Goal: Information Seeking & Learning: Learn about a topic

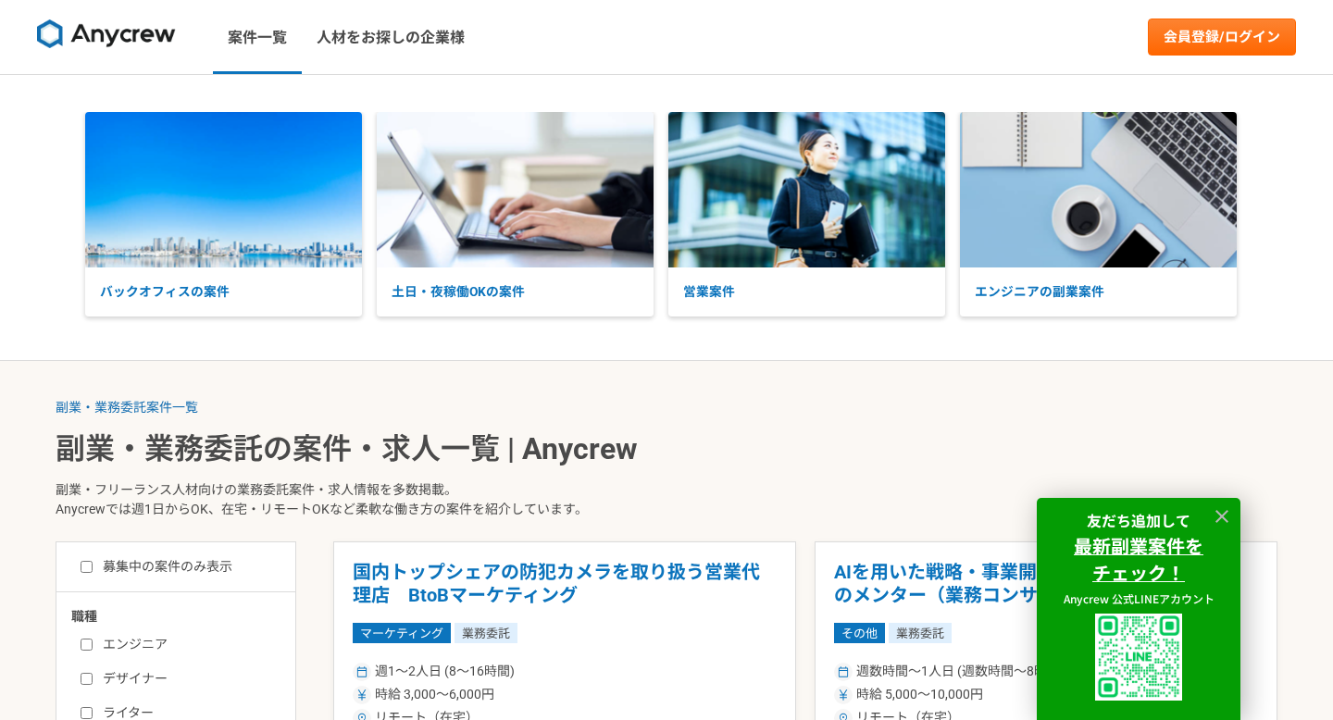
click at [87, 564] on input "募集中の案件のみ表示" at bounding box center [87, 567] width 12 height 12
checkbox input "true"
click at [1226, 510] on icon at bounding box center [1221, 516] width 13 height 13
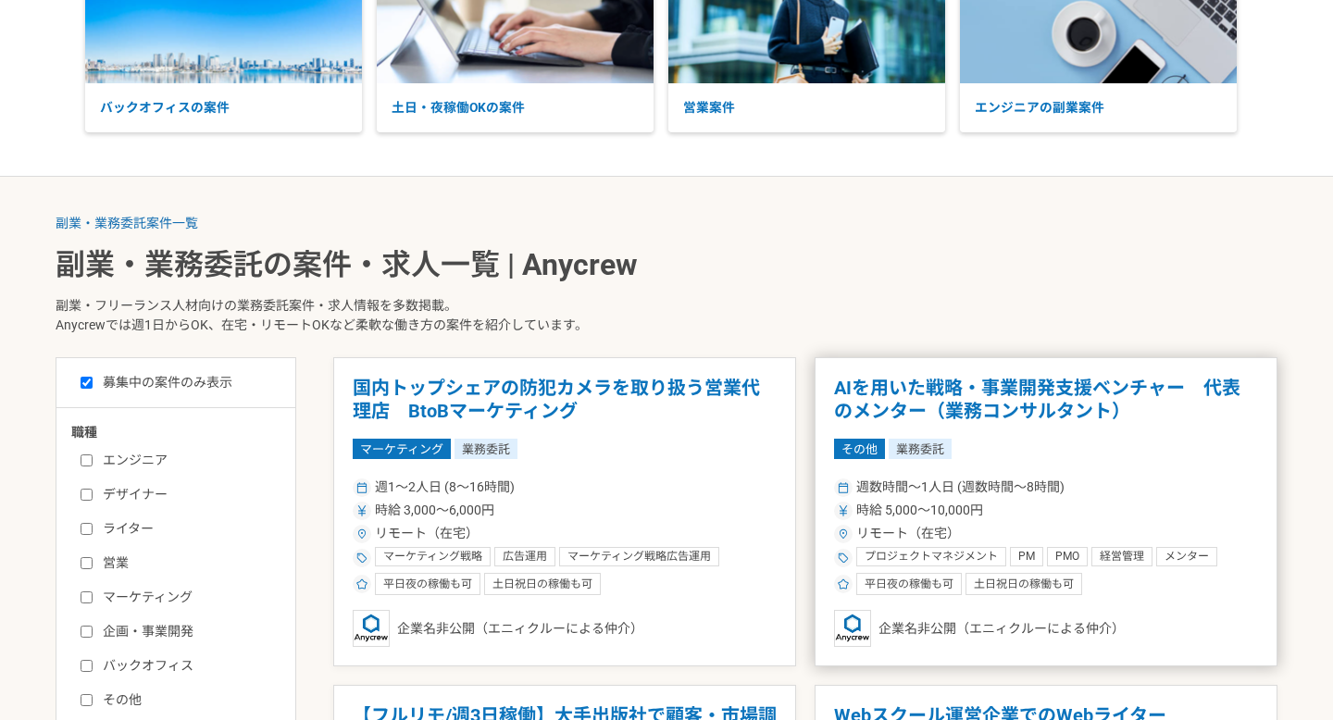
scroll to position [335, 0]
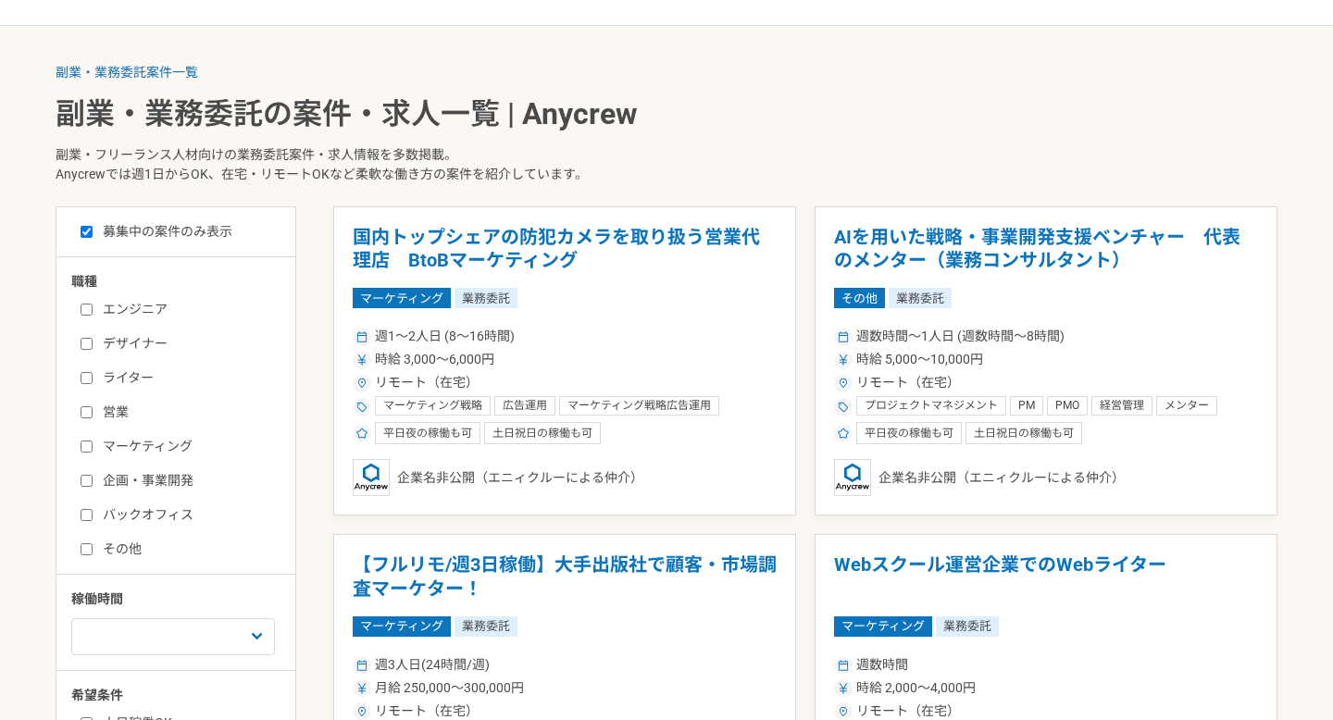
click at [91, 306] on input "エンジニア" at bounding box center [87, 310] width 12 height 12
checkbox input "true"
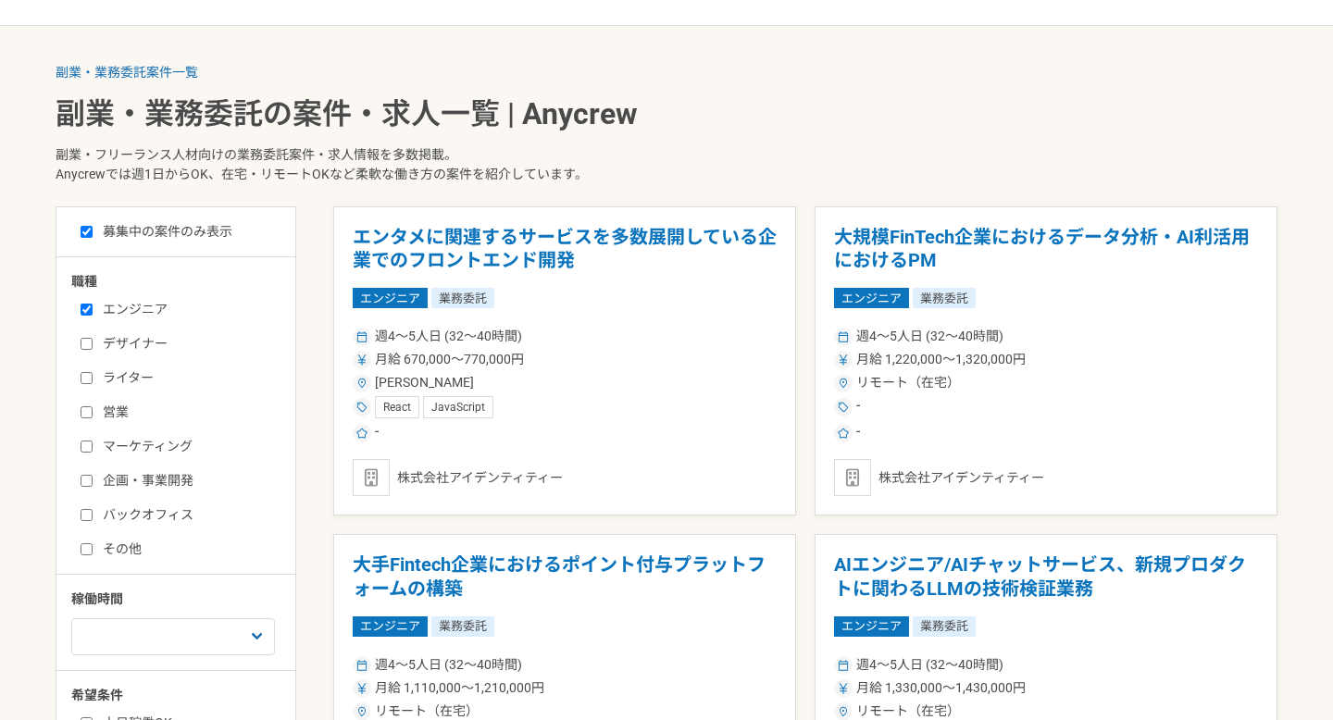
scroll to position [576, 0]
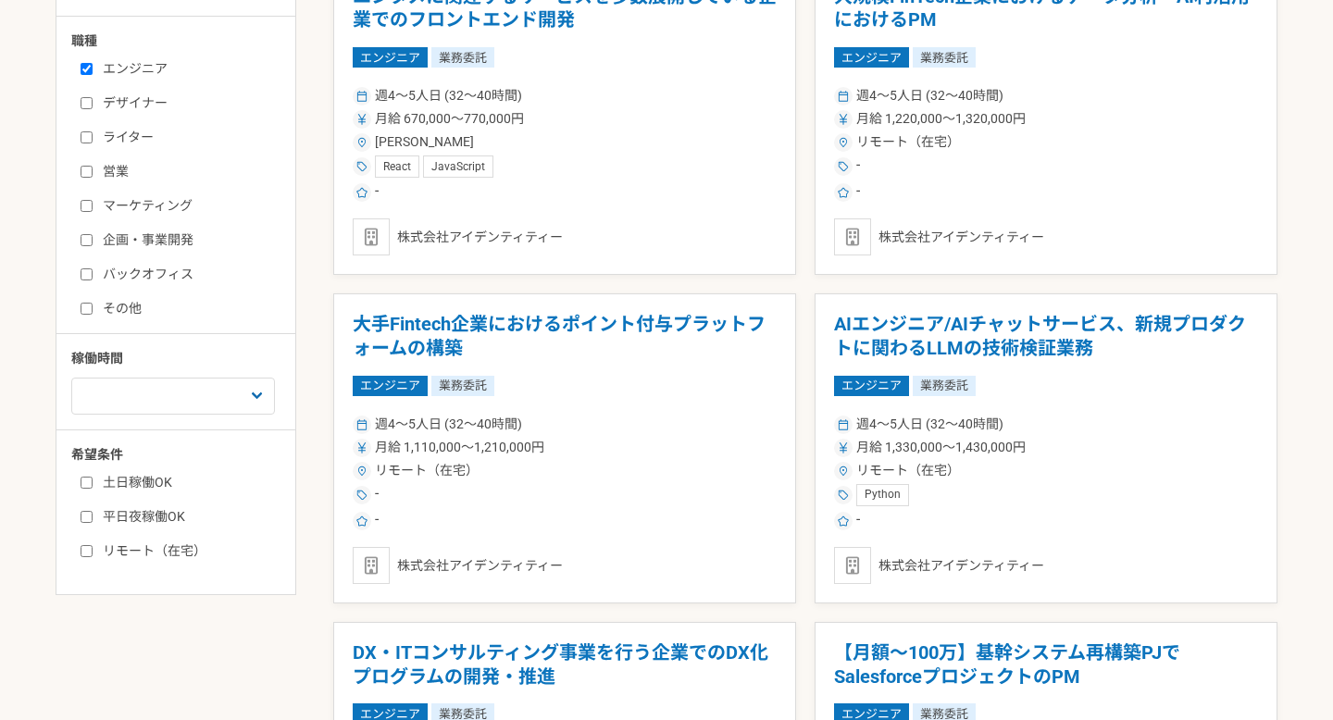
click at [88, 547] on input "リモート（在宅）" at bounding box center [87, 551] width 12 height 12
checkbox input "true"
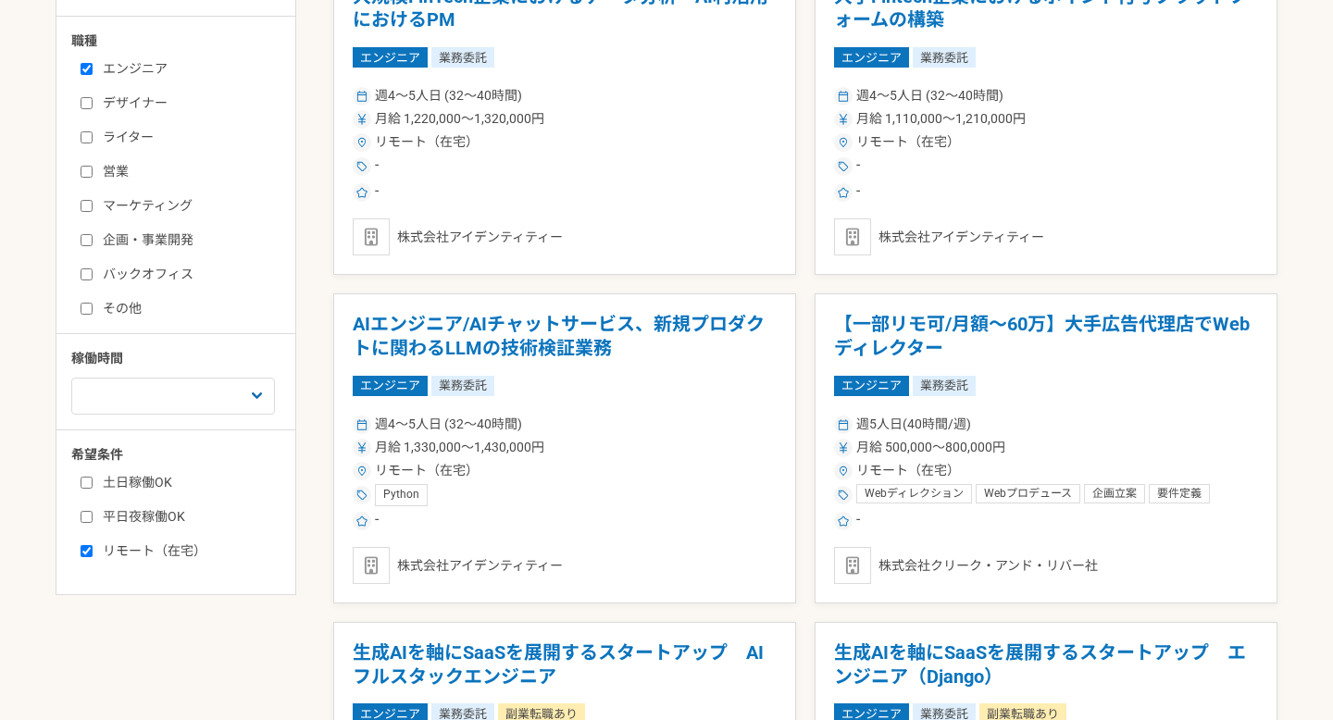
click at [83, 517] on input "平日夜稼働OK" at bounding box center [87, 517] width 12 height 12
checkbox input "true"
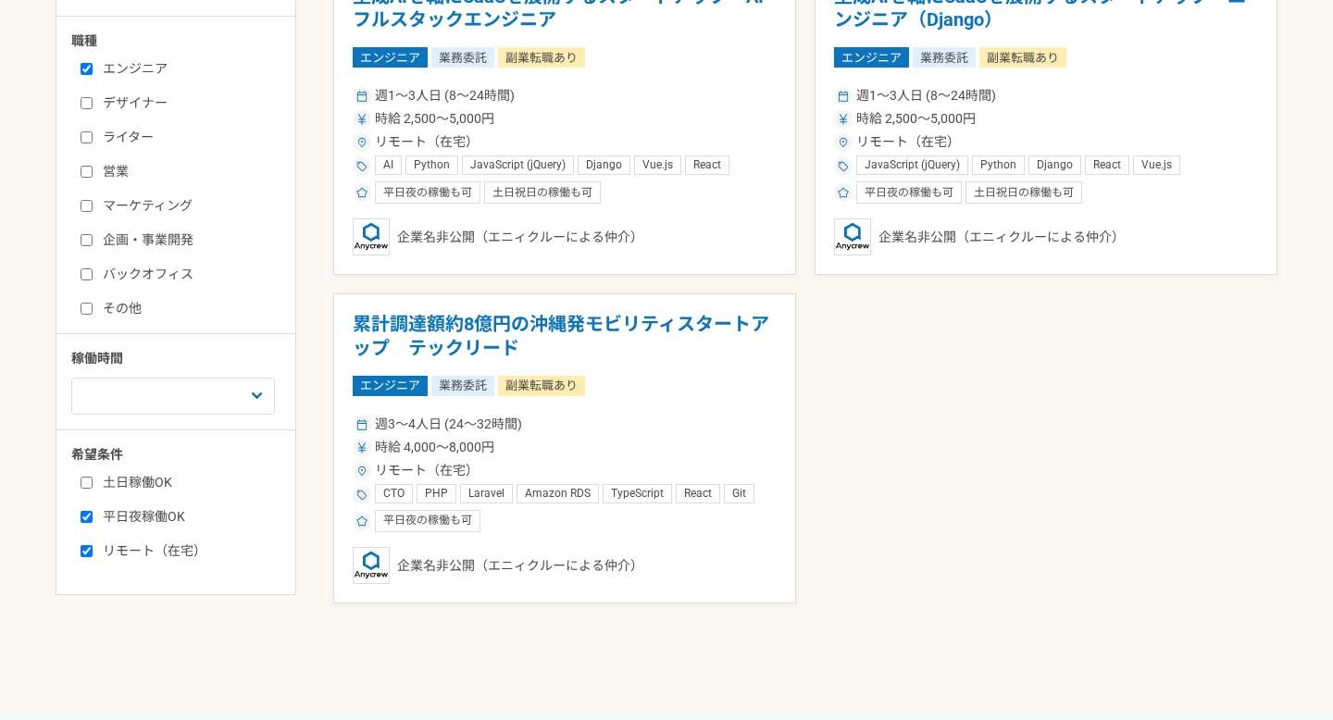
click at [89, 487] on input "土日稼働OK" at bounding box center [87, 483] width 12 height 12
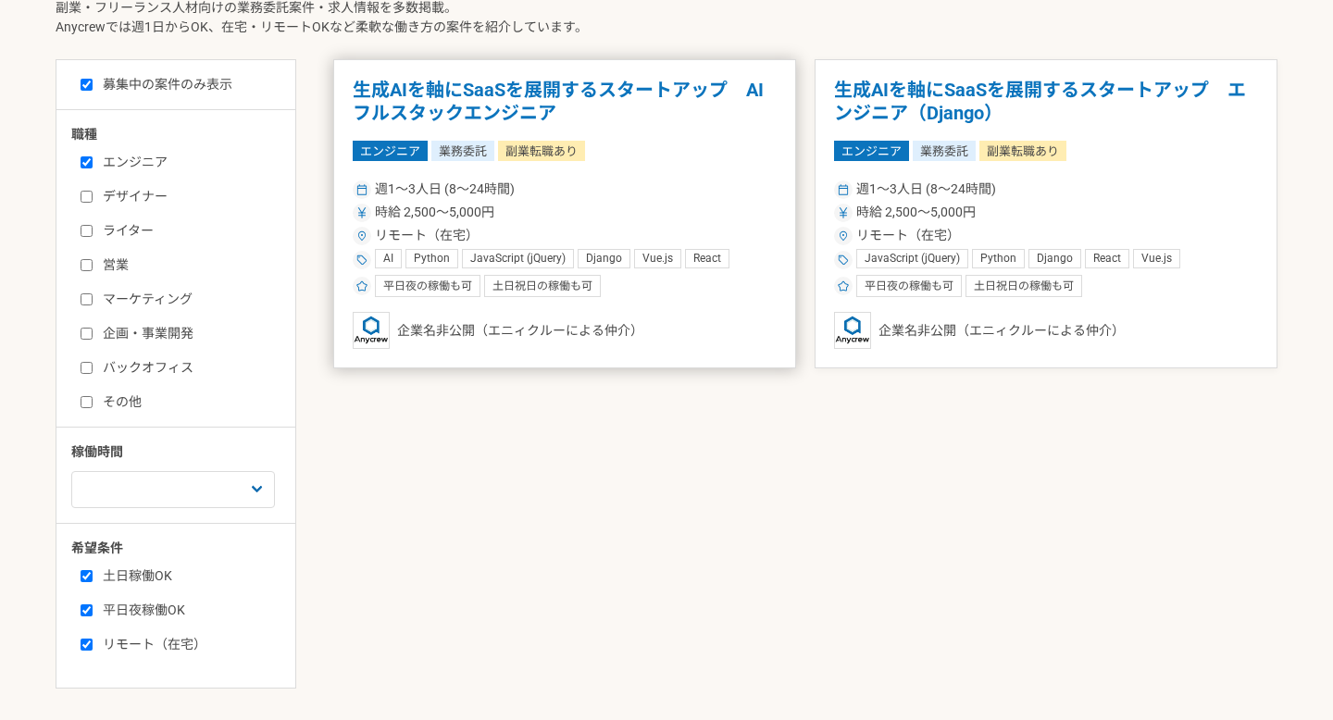
scroll to position [484, 0]
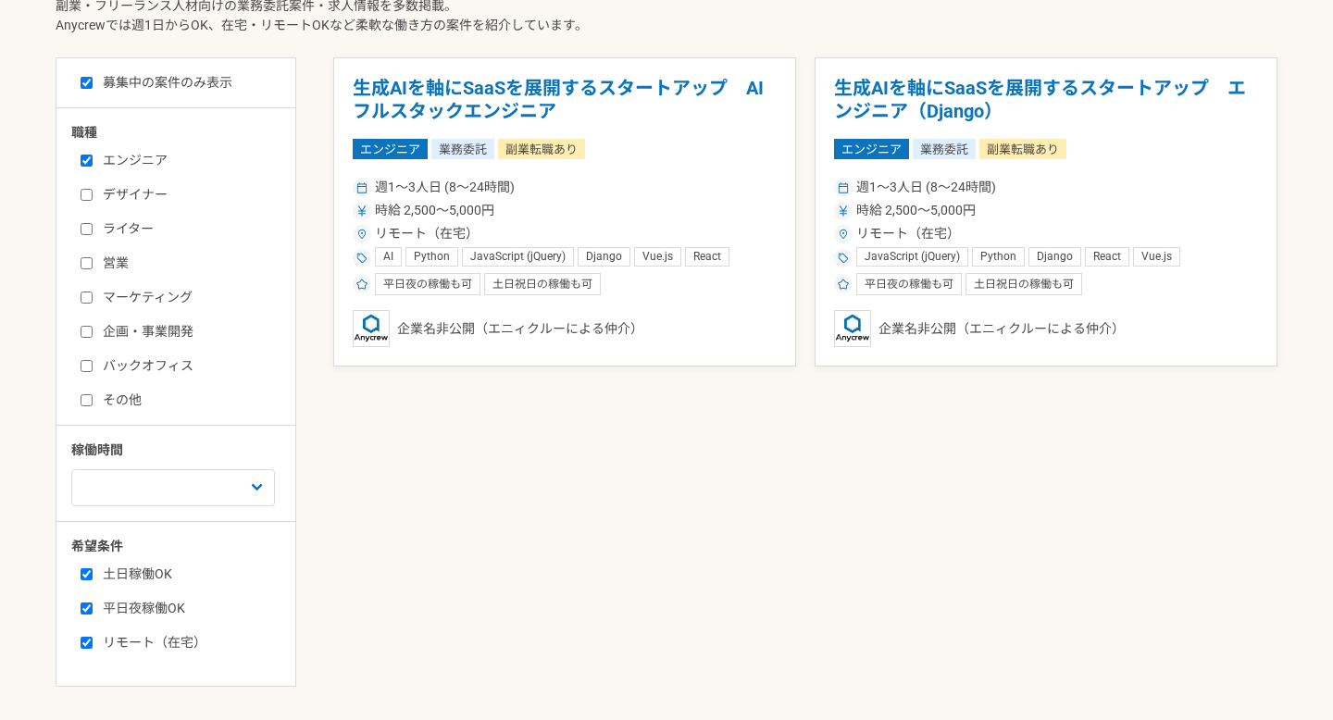
click at [87, 575] on input "土日稼働OK" at bounding box center [87, 574] width 12 height 12
checkbox input "false"
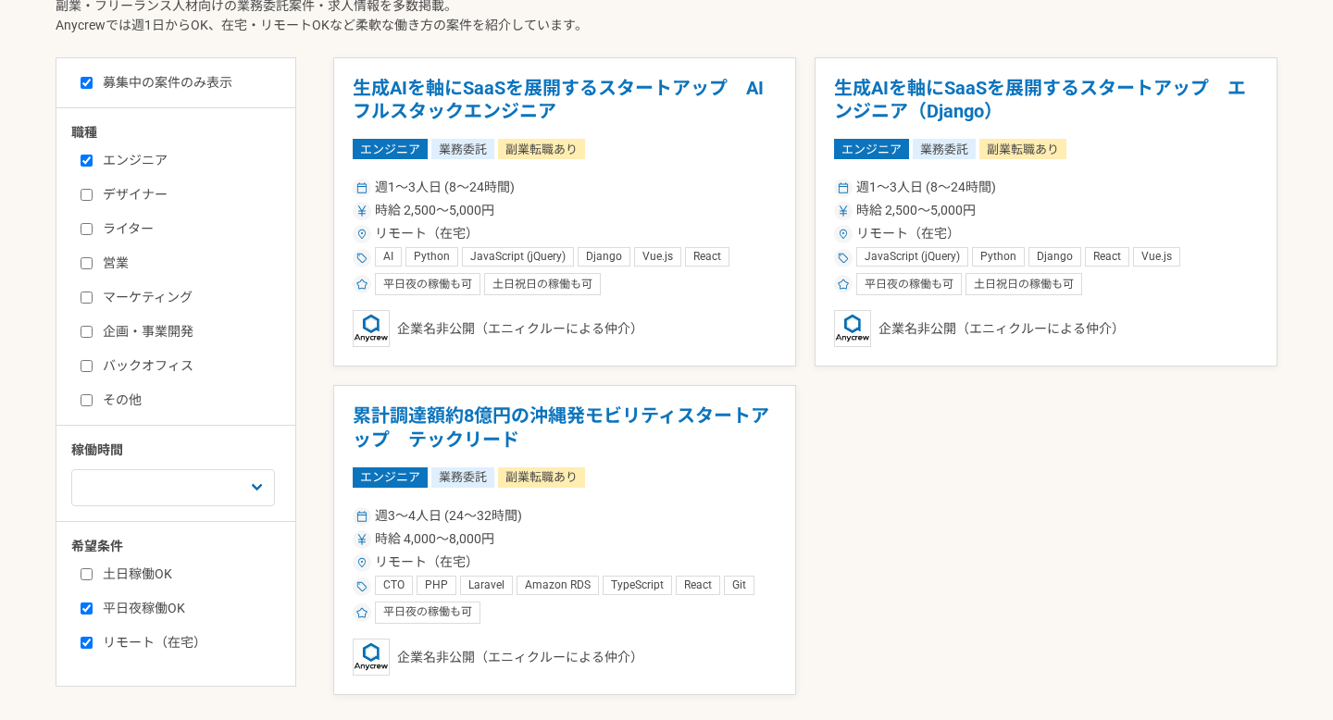
click at [87, 605] on input "平日夜稼働OK" at bounding box center [87, 608] width 12 height 12
checkbox input "false"
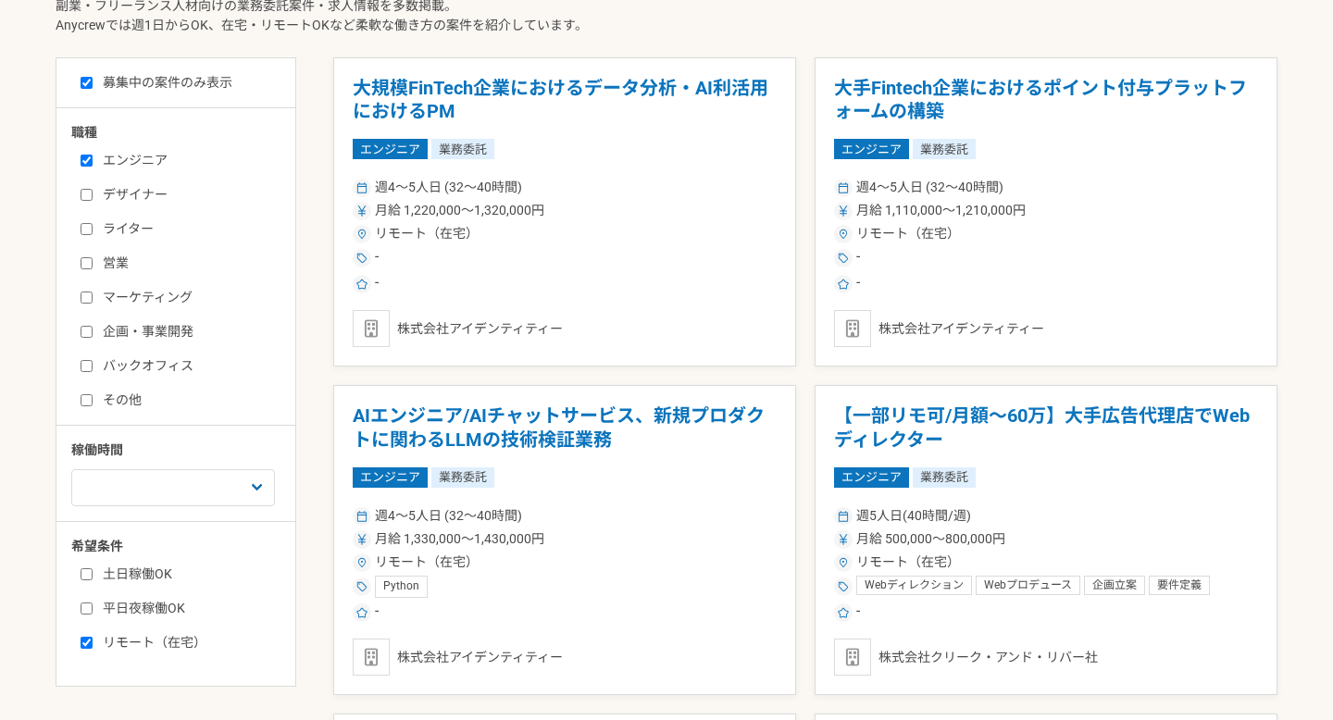
click at [87, 643] on input "リモート（在宅）" at bounding box center [87, 643] width 12 height 12
checkbox input "false"
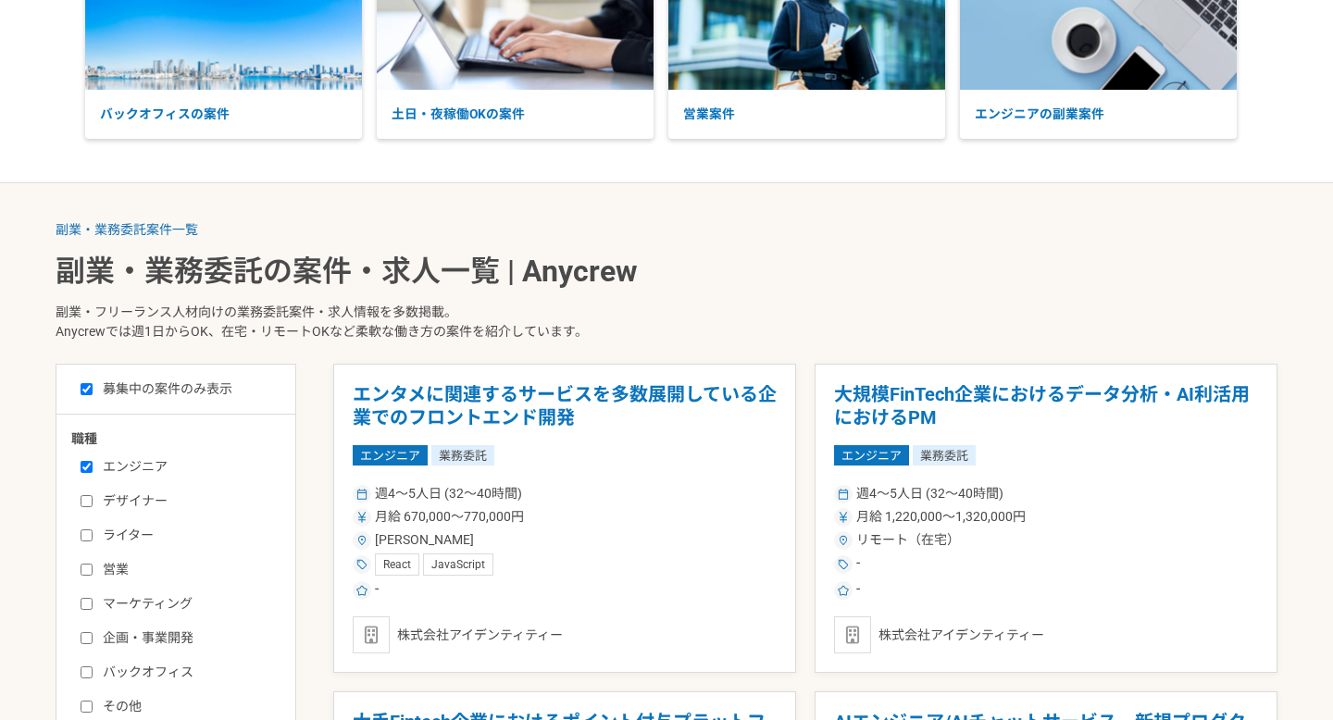
scroll to position [698, 0]
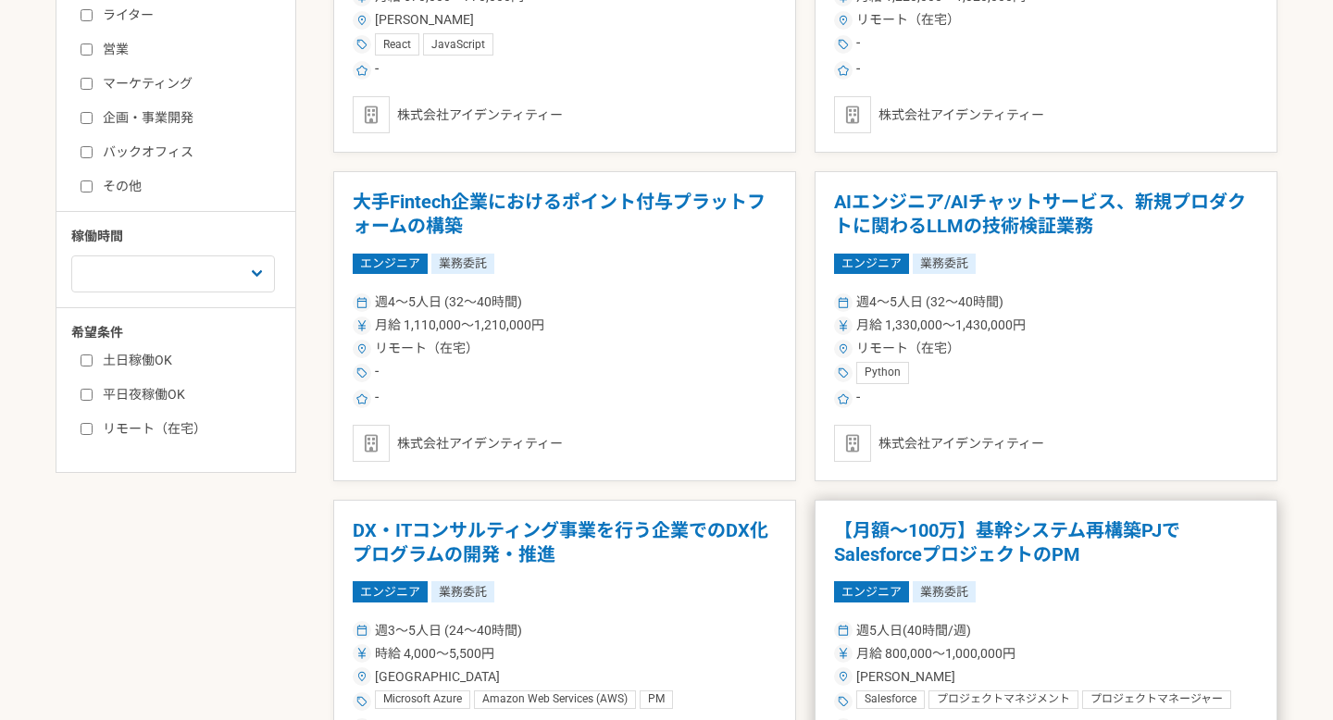
click at [944, 529] on h1 "【月額～100万】基幹システム再構築PJでSalesforceプロジェクトのPM" at bounding box center [1046, 542] width 424 height 47
